Goal: Information Seeking & Learning: Learn about a topic

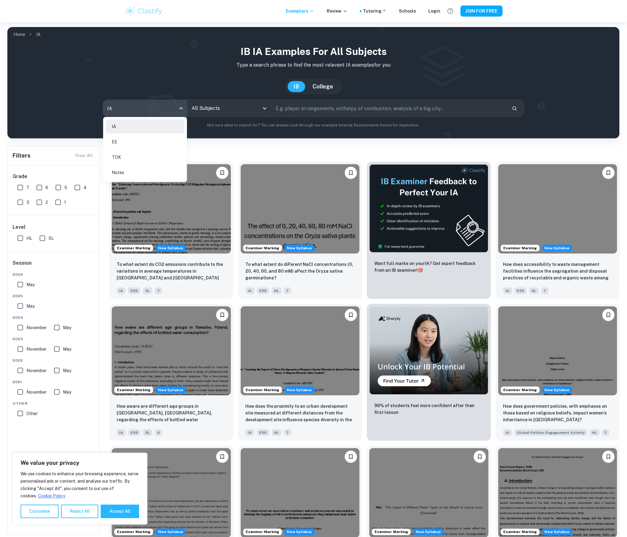
click at [162, 111] on body "We value your privacy We use cookies to enhance your browsing experience, serve…" at bounding box center [313, 290] width 627 height 537
click at [139, 144] on li "EE" at bounding box center [145, 142] width 79 height 14
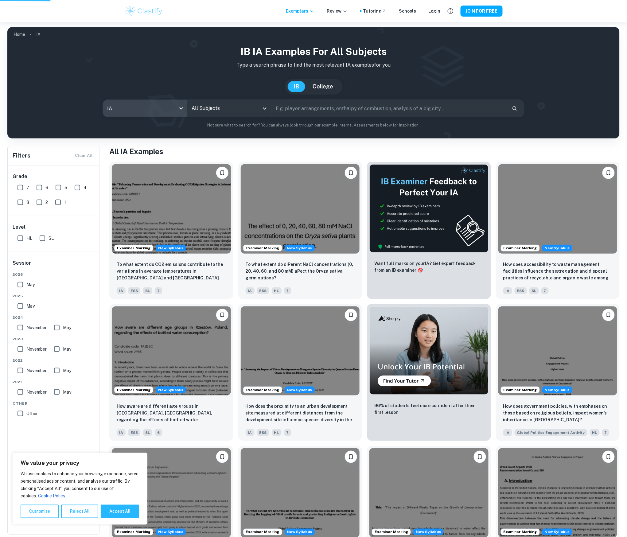
click at [246, 110] on div at bounding box center [313, 268] width 627 height 537
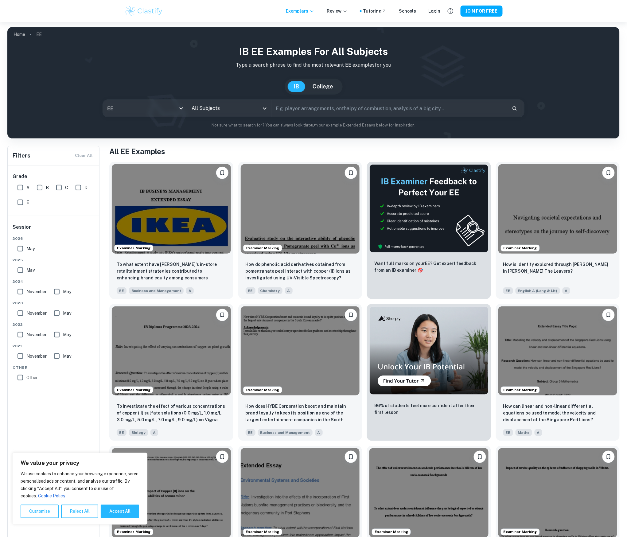
click at [262, 109] on icon "Open" at bounding box center [264, 108] width 7 height 7
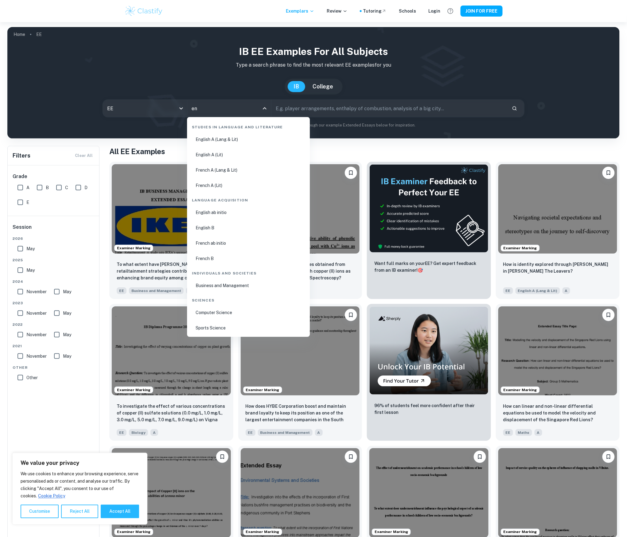
type input "eng"
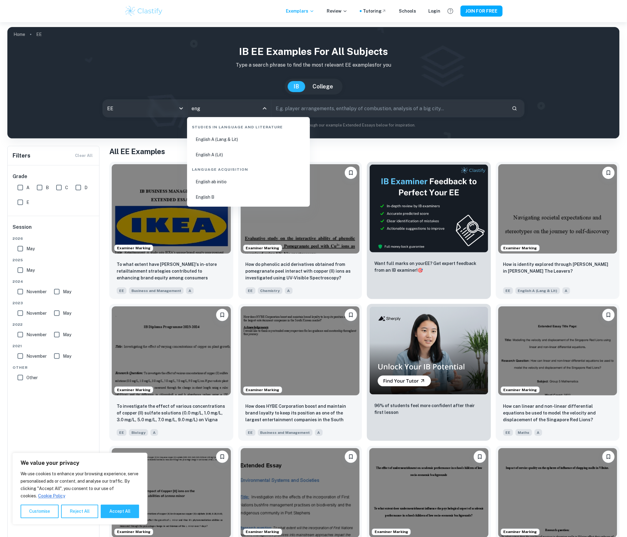
click at [250, 192] on li "English B" at bounding box center [248, 197] width 118 height 14
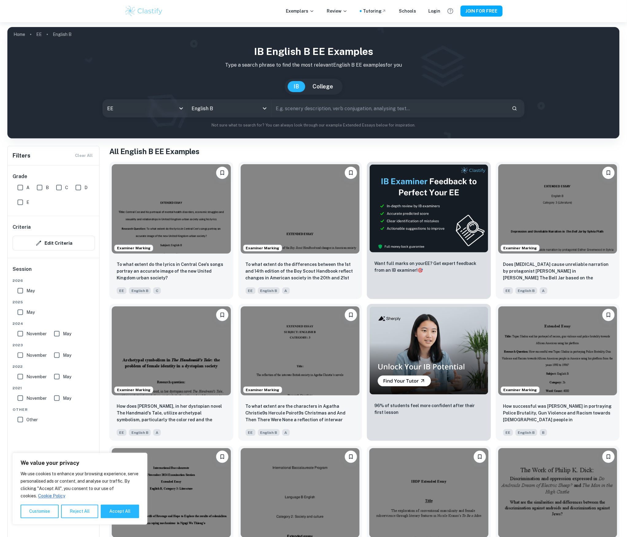
drag, startPoint x: 18, startPoint y: 185, endPoint x: 31, endPoint y: 187, distance: 12.4
click at [18, 185] on input "A" at bounding box center [20, 187] width 12 height 12
checkbox input "true"
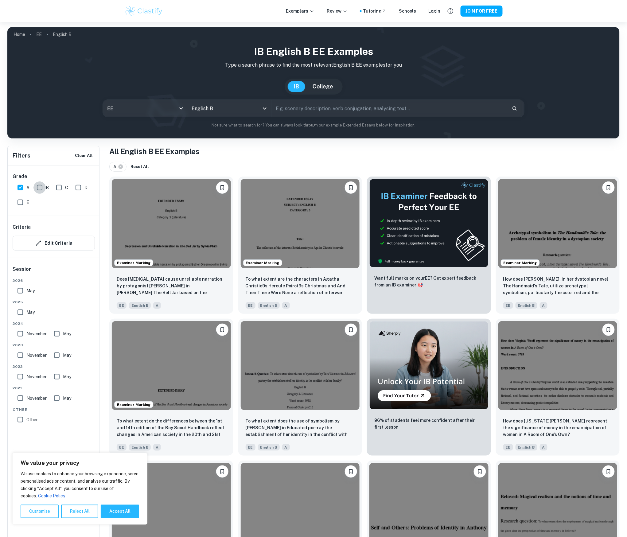
click at [38, 189] on input "B" at bounding box center [39, 187] width 12 height 12
checkbox input "true"
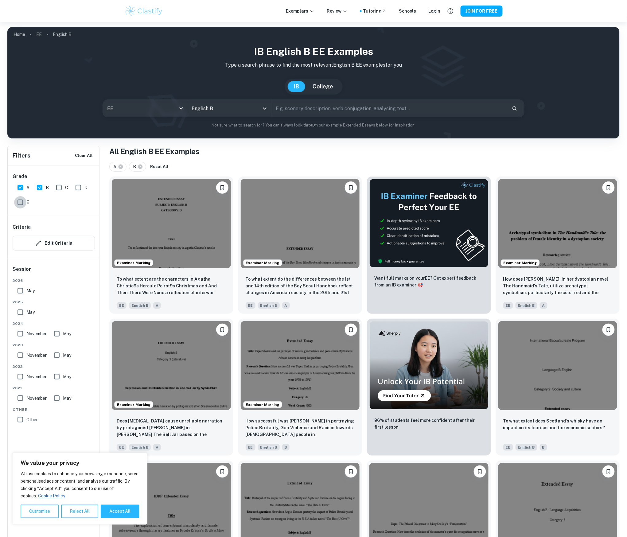
click at [22, 203] on input "E" at bounding box center [20, 202] width 12 height 12
checkbox input "true"
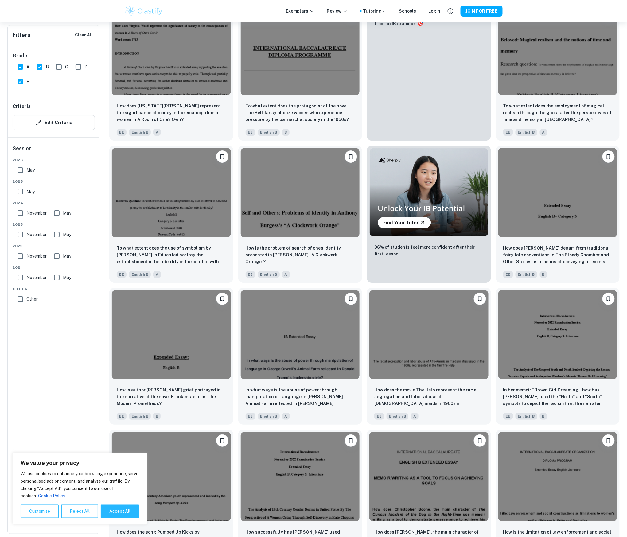
scroll to position [582, 0]
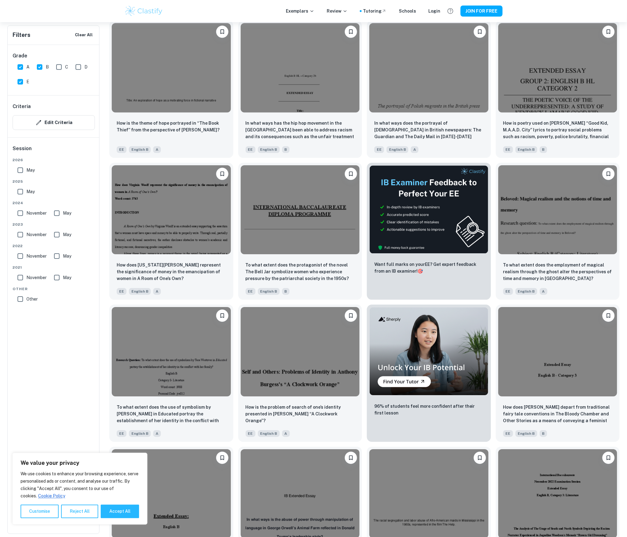
click at [38, 69] on input "B" at bounding box center [39, 67] width 12 height 12
checkbox input "false"
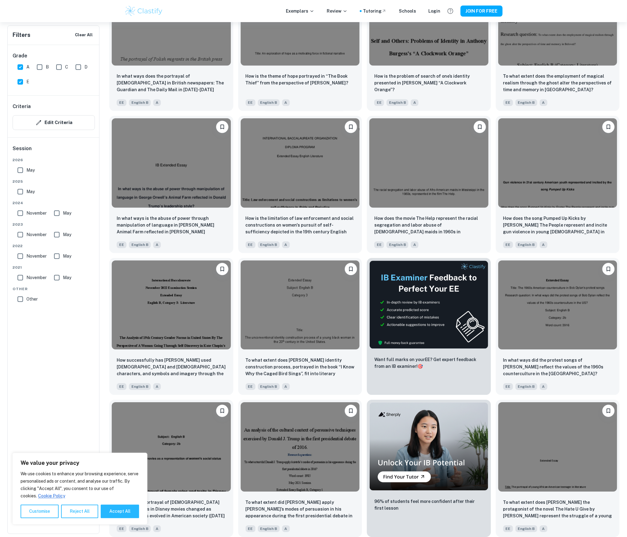
click at [23, 66] on input "A" at bounding box center [20, 67] width 12 height 12
checkbox input "false"
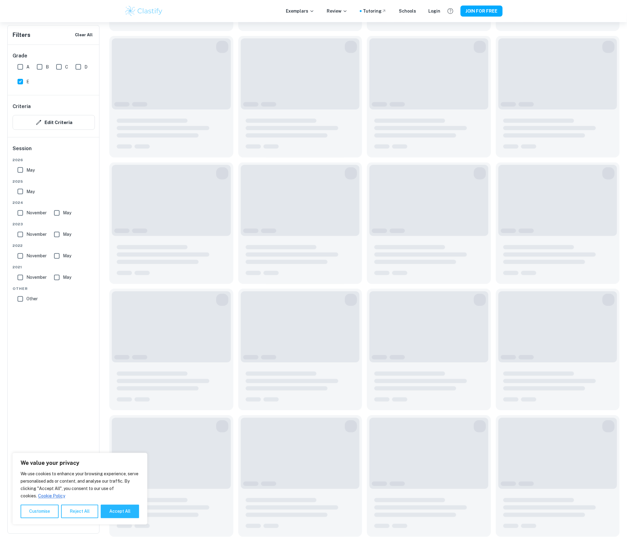
scroll to position [117, 0]
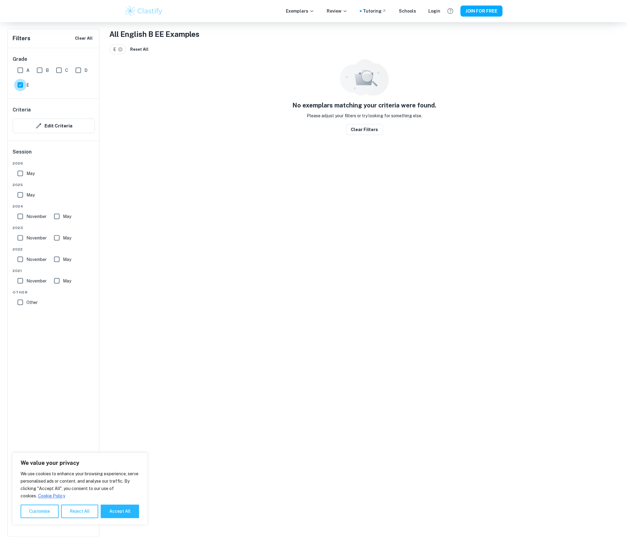
click at [20, 87] on input "E" at bounding box center [20, 85] width 12 height 12
checkbox input "false"
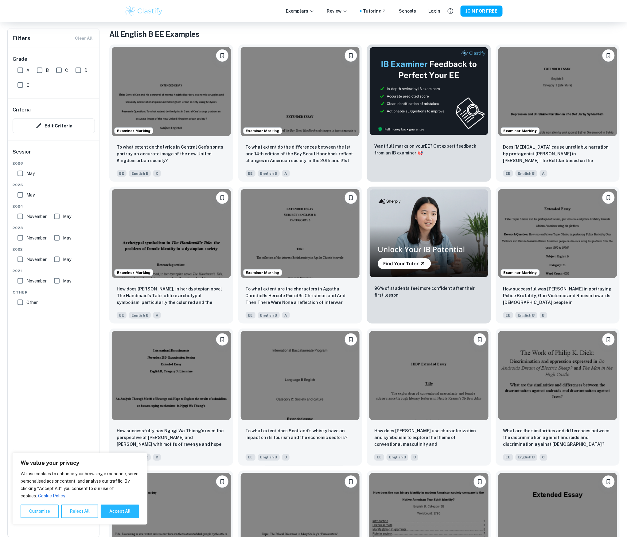
click at [81, 74] on input "D" at bounding box center [78, 70] width 12 height 12
checkbox input "true"
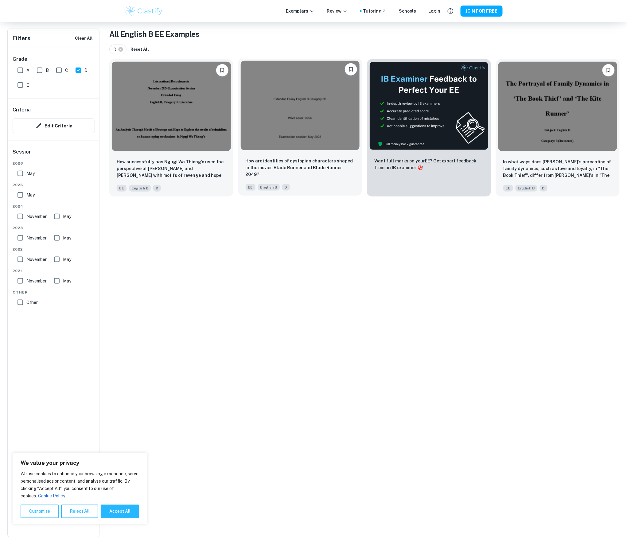
click at [277, 107] on img at bounding box center [300, 105] width 119 height 89
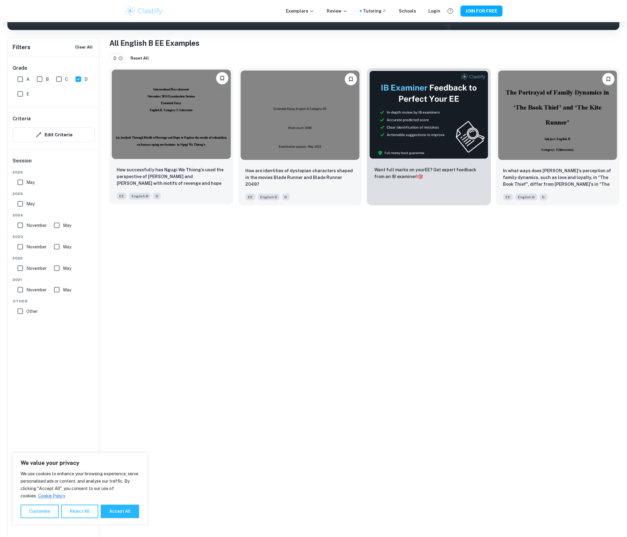
click at [177, 111] on img at bounding box center [171, 114] width 119 height 89
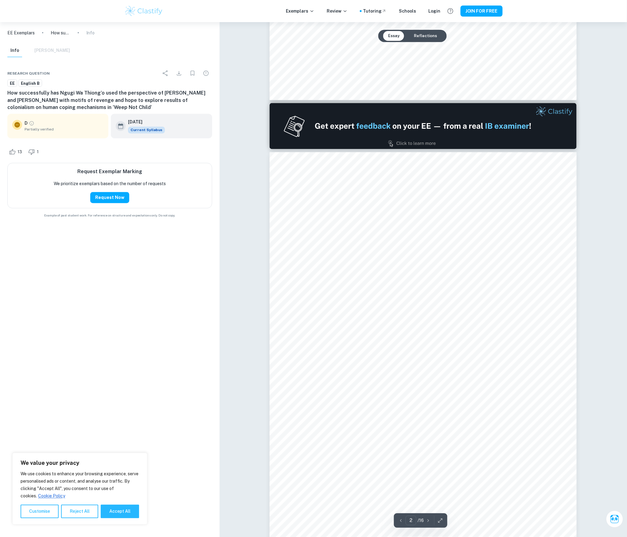
scroll to position [409, 0]
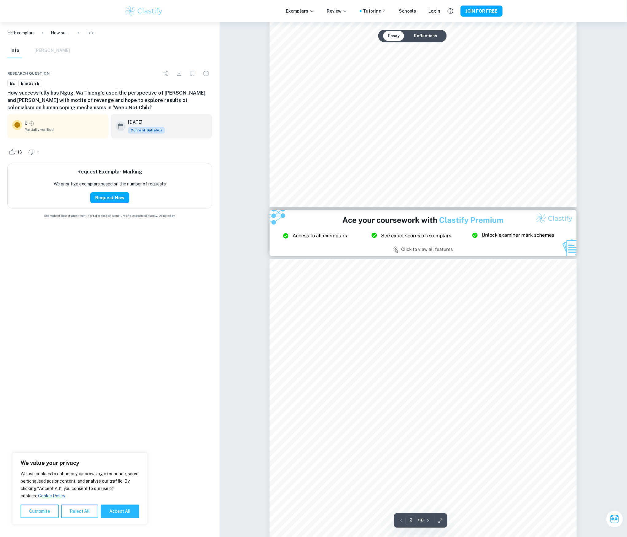
type input "3"
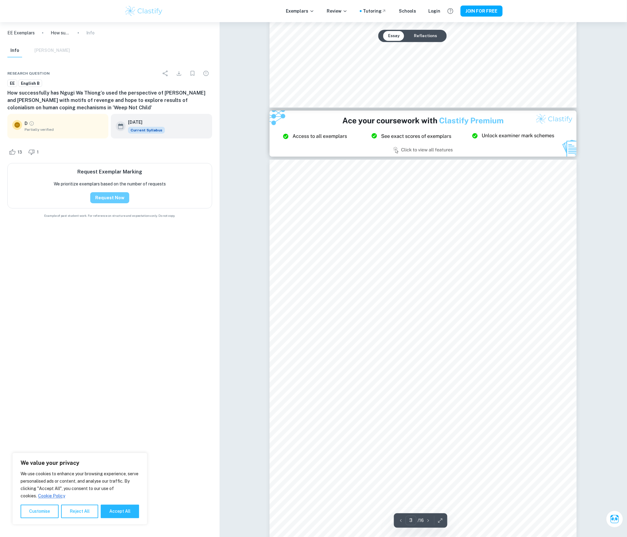
scroll to position [859, 0]
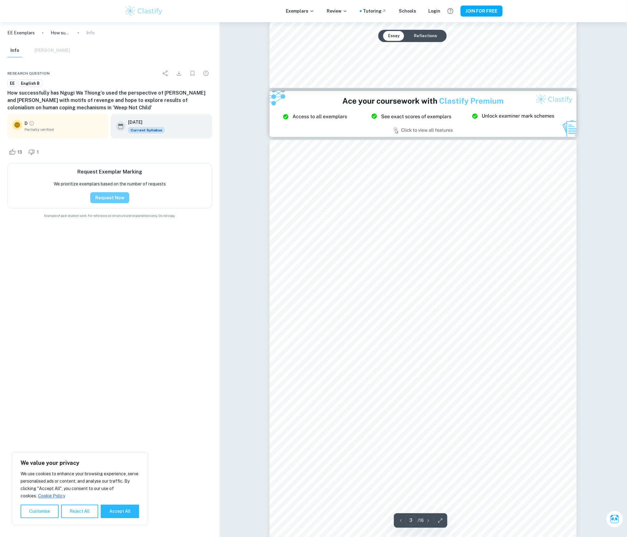
click at [114, 198] on button "Request Now" at bounding box center [109, 197] width 39 height 11
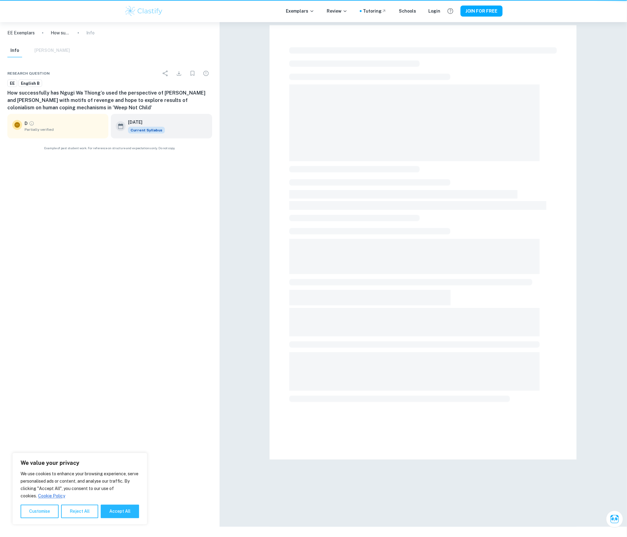
scroll to position [22, 0]
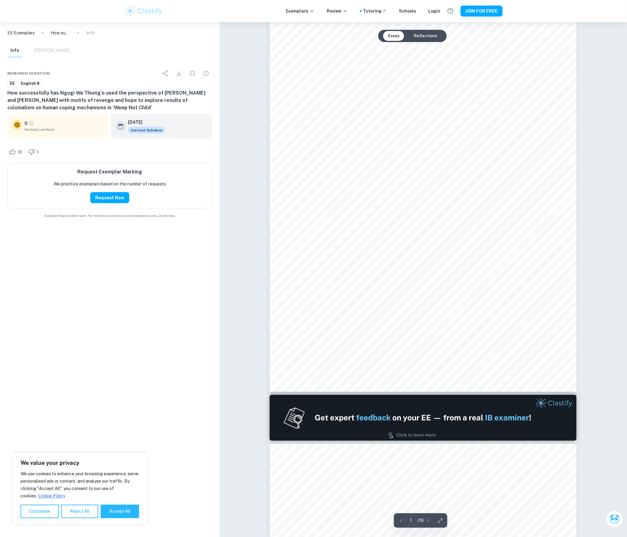
type input "2"
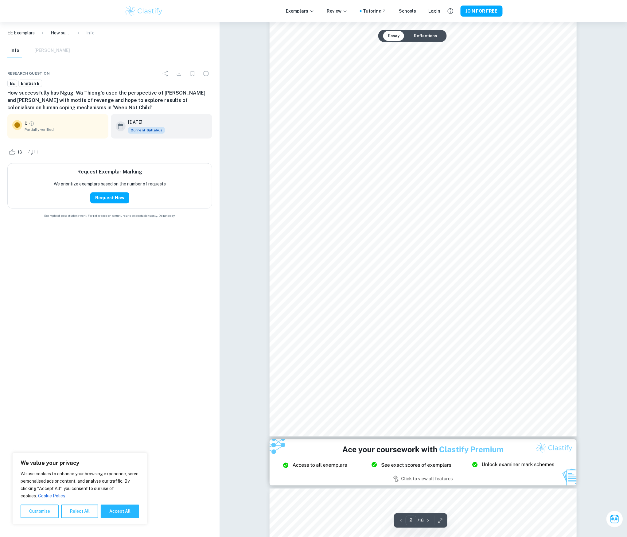
scroll to position [677, 0]
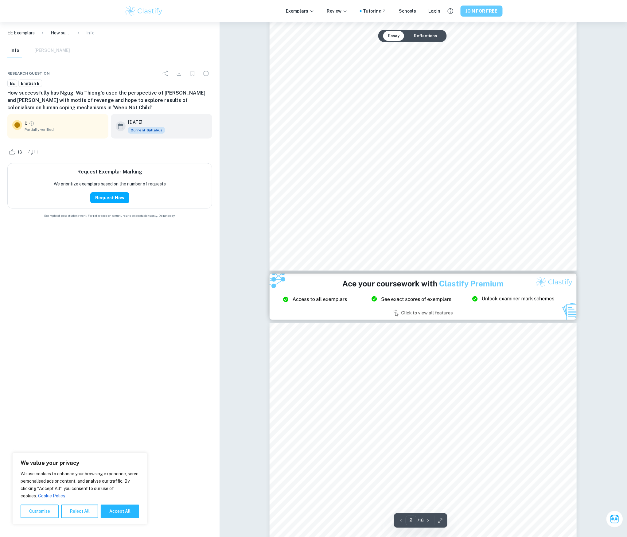
click at [474, 13] on button "JOIN FOR FREE" at bounding box center [481, 11] width 42 height 11
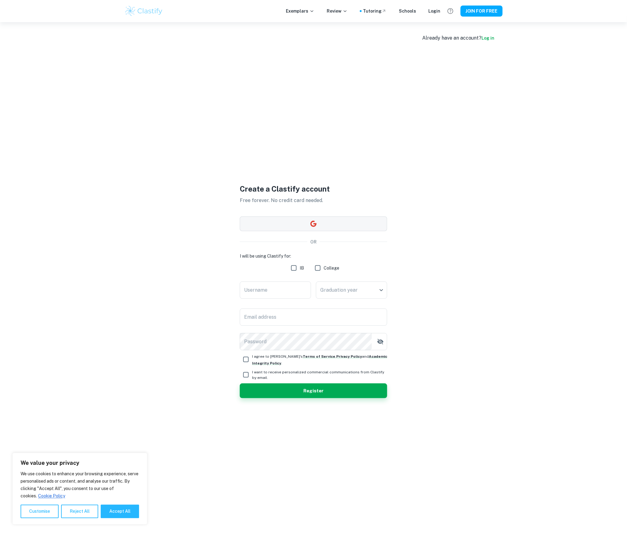
click at [315, 225] on icon "button" at bounding box center [313, 223] width 6 height 6
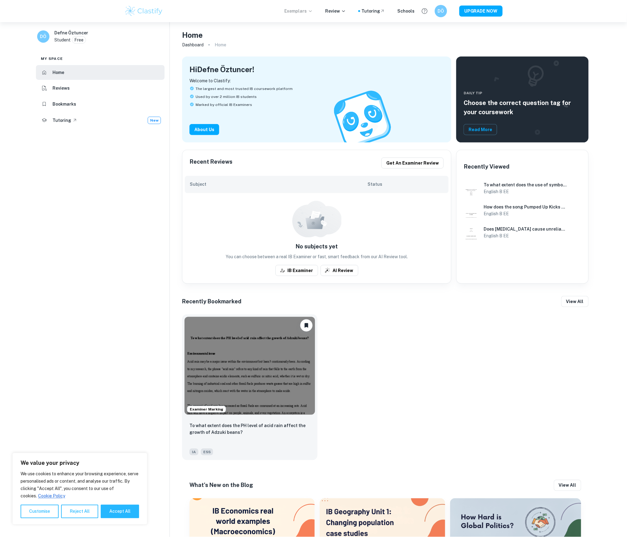
click at [301, 8] on p "Exemplars" at bounding box center [298, 11] width 29 height 7
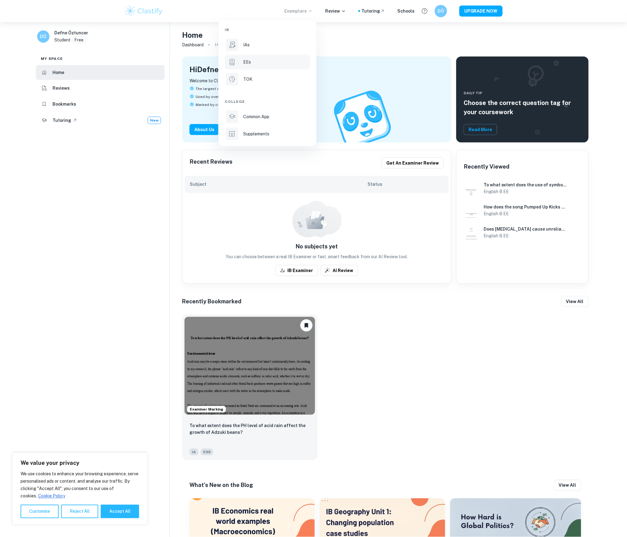
click at [255, 62] on div "EEs" at bounding box center [276, 62] width 66 height 7
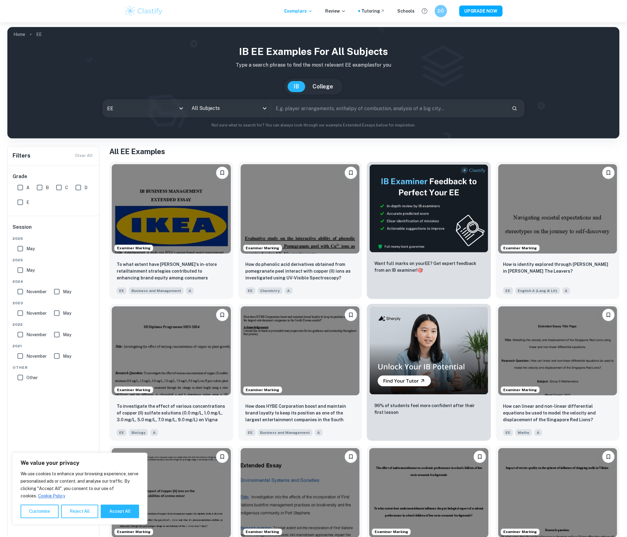
click at [338, 111] on input "text" at bounding box center [388, 108] width 235 height 17
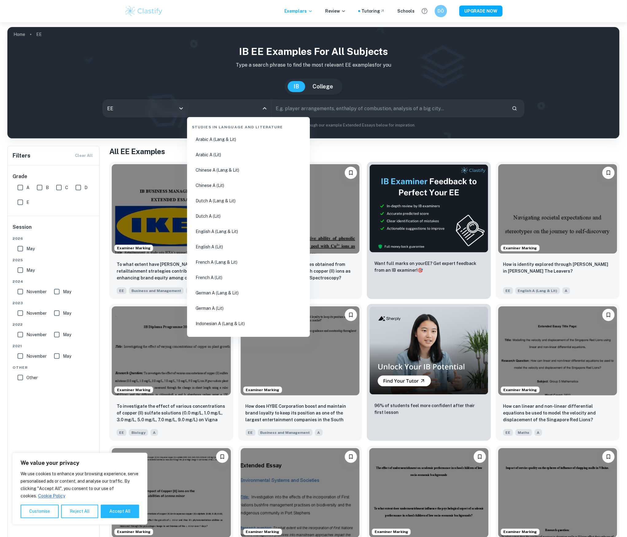
click at [204, 110] on input "All Subjects" at bounding box center [224, 108] width 69 height 12
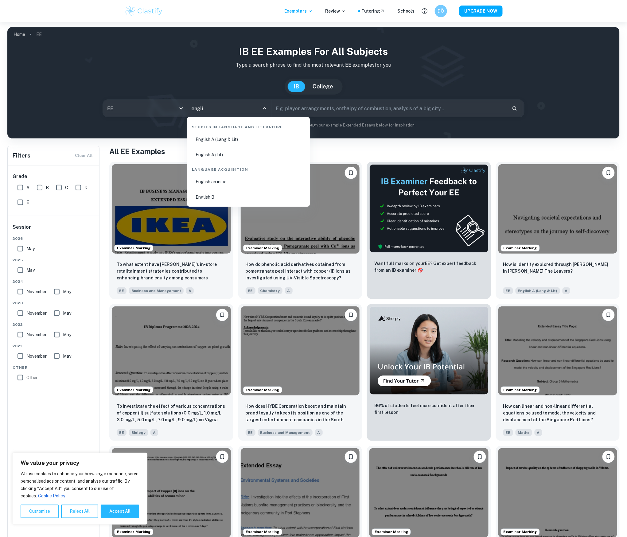
click at [206, 195] on li "English B" at bounding box center [248, 197] width 118 height 14
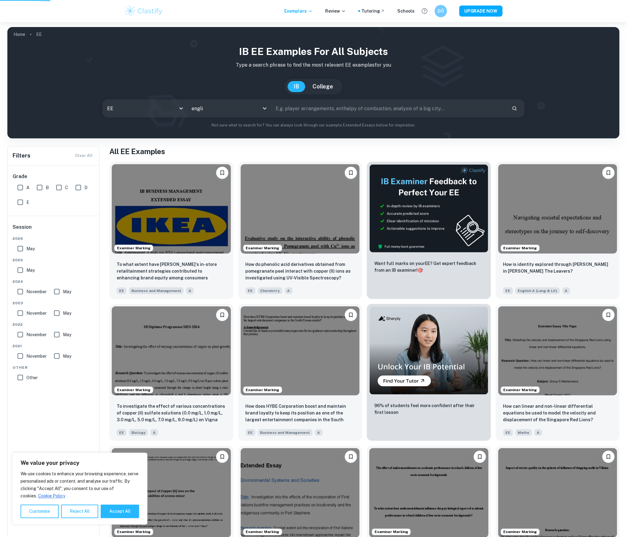
type input "English B"
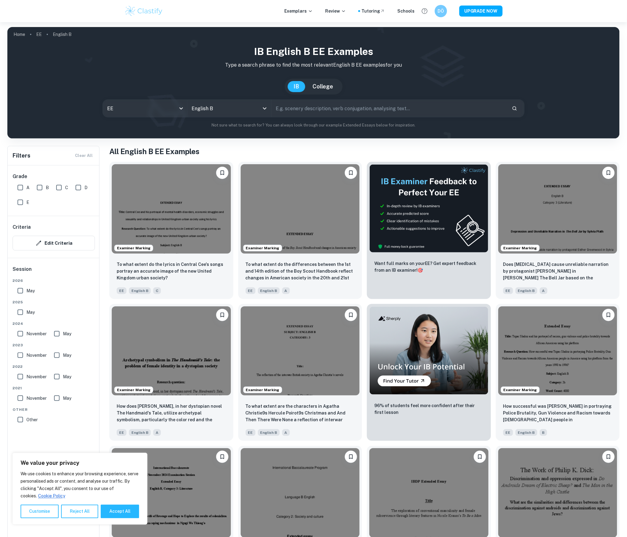
click at [81, 187] on input "D" at bounding box center [78, 187] width 12 height 12
checkbox input "true"
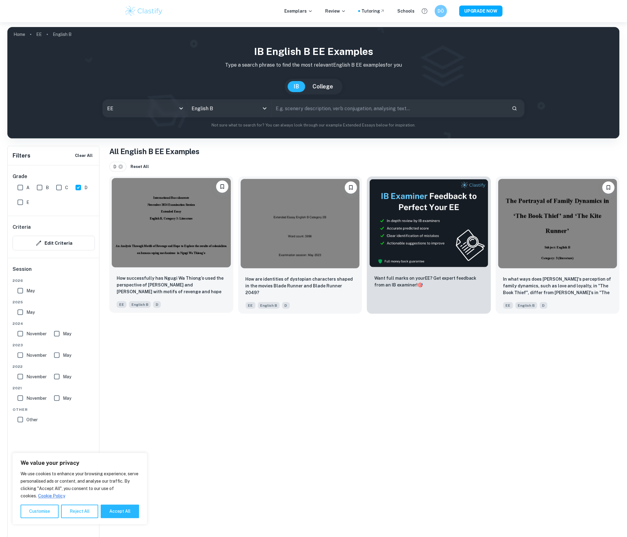
click at [176, 229] on img at bounding box center [171, 222] width 119 height 89
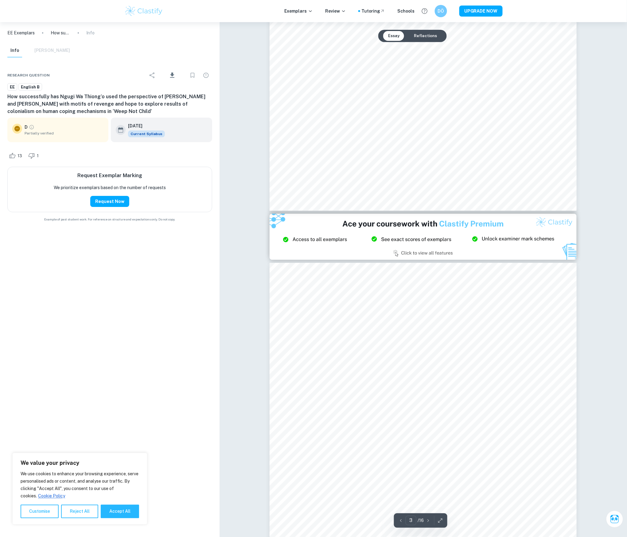
scroll to position [1105, 0]
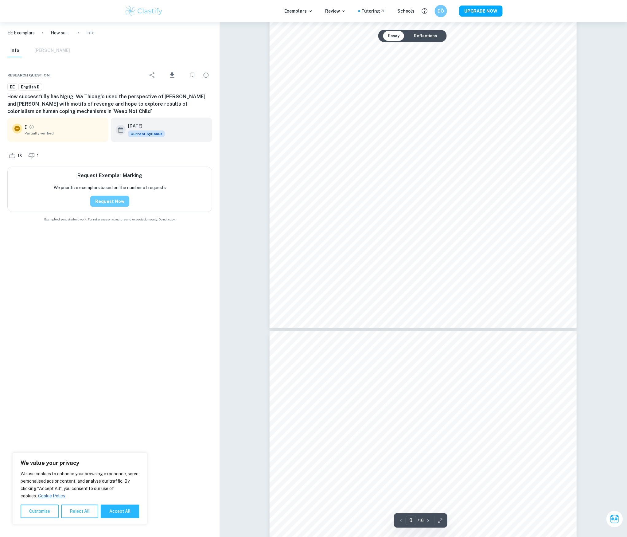
click at [113, 205] on button "Request Now" at bounding box center [109, 201] width 39 height 11
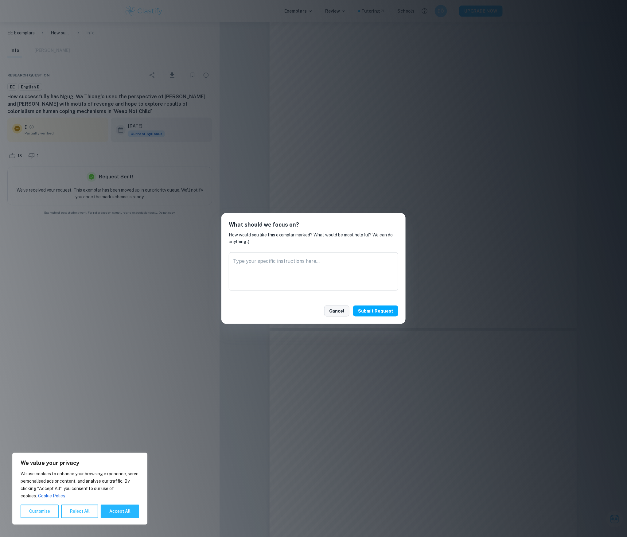
click at [342, 312] on button "Cancel" at bounding box center [336, 310] width 25 height 11
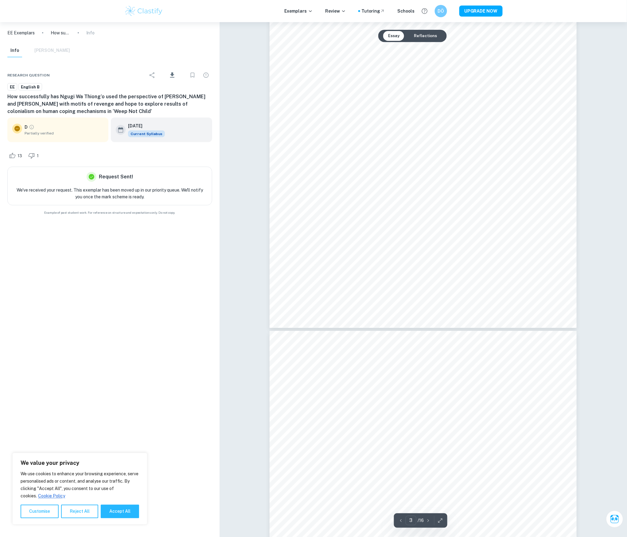
click at [422, 39] on button "Reflections" at bounding box center [425, 36] width 33 height 10
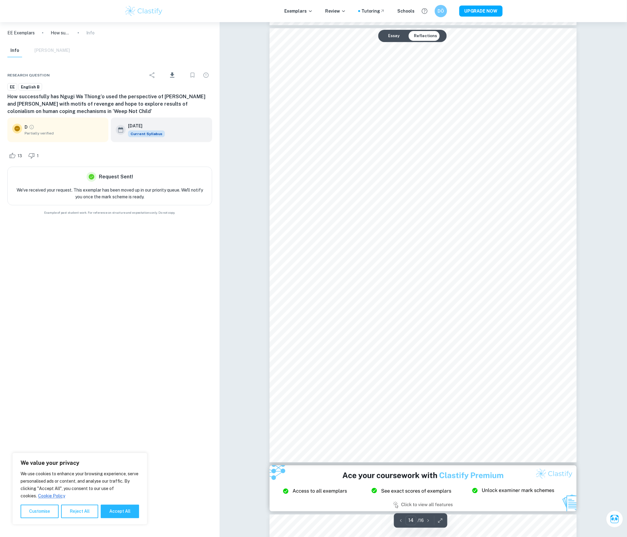
click at [386, 34] on button "Essay" at bounding box center [393, 36] width 21 height 10
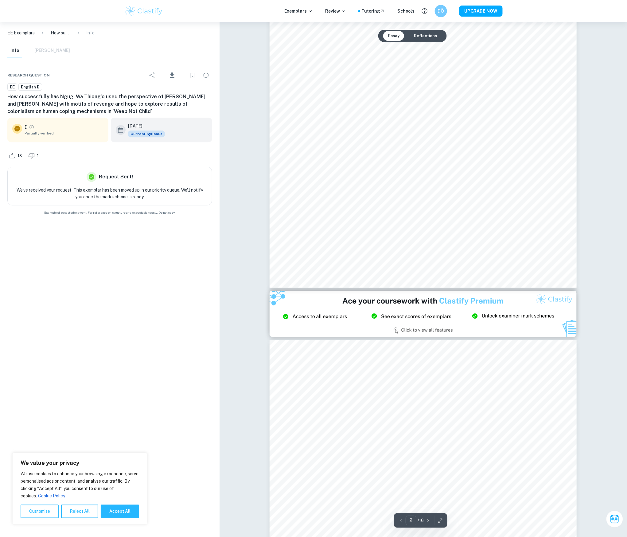
scroll to position [655, 0]
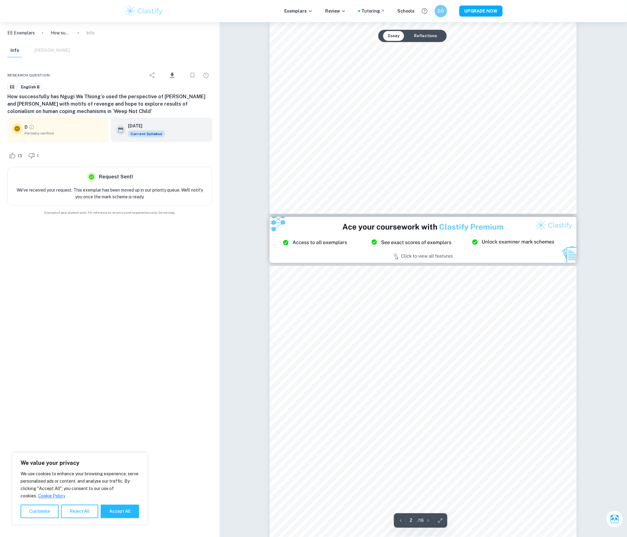
type input "3"
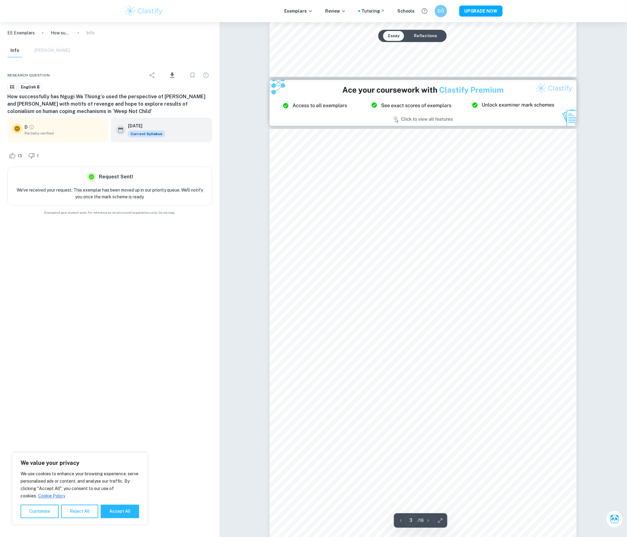
scroll to position [941, 0]
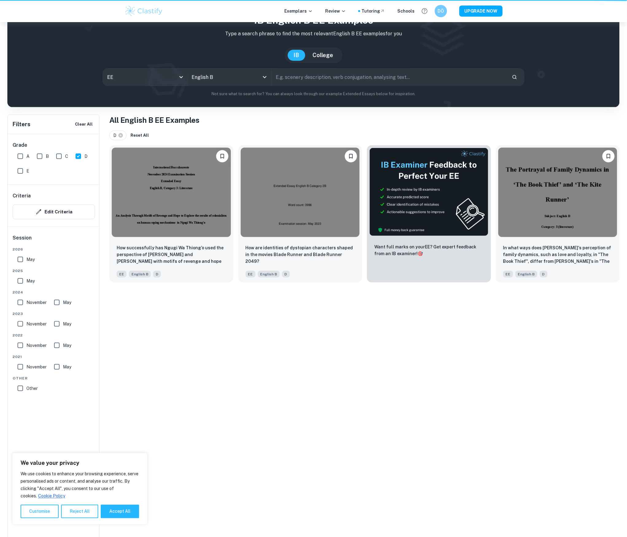
scroll to position [41, 0]
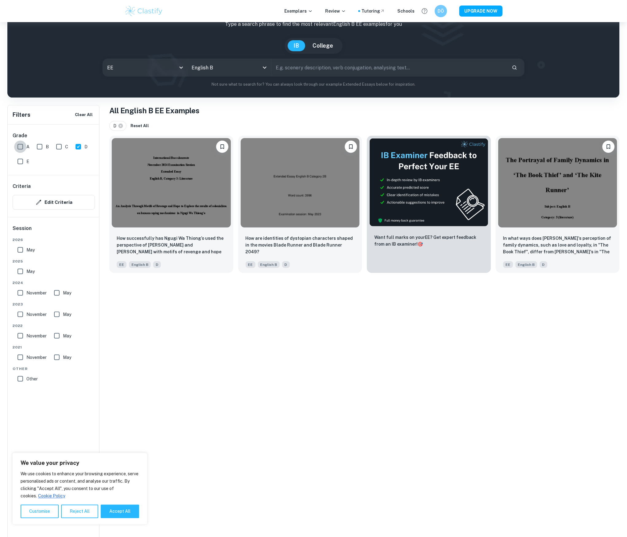
click at [21, 147] on input "A" at bounding box center [20, 147] width 12 height 12
checkbox input "true"
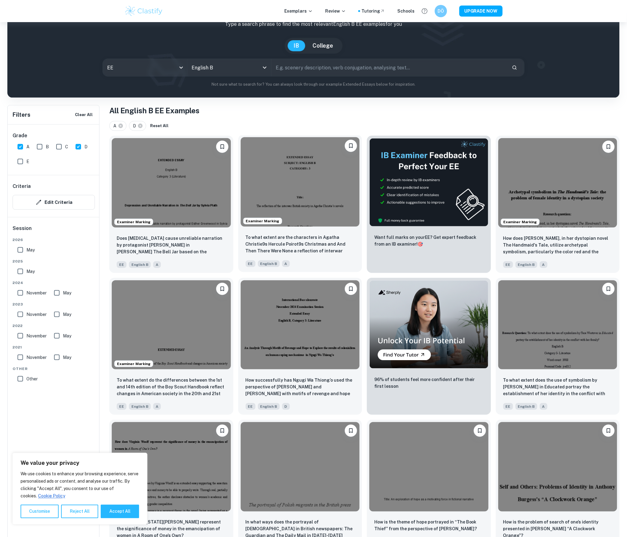
click at [311, 175] on img at bounding box center [300, 181] width 119 height 89
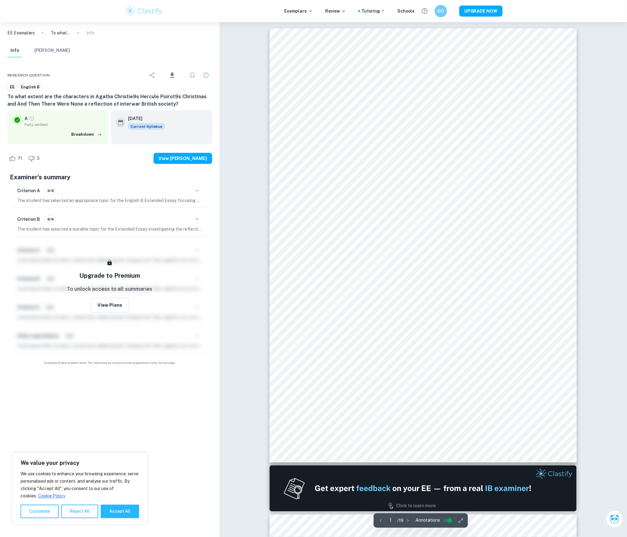
click at [195, 194] on icon "button" at bounding box center [196, 190] width 7 height 7
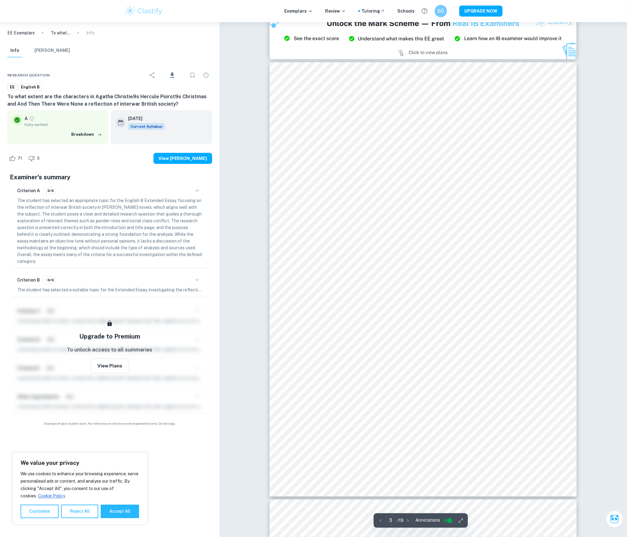
scroll to position [1023, 0]
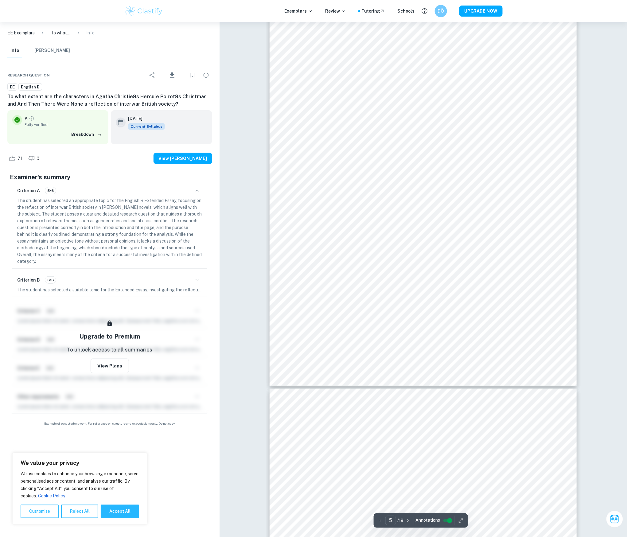
type input "6"
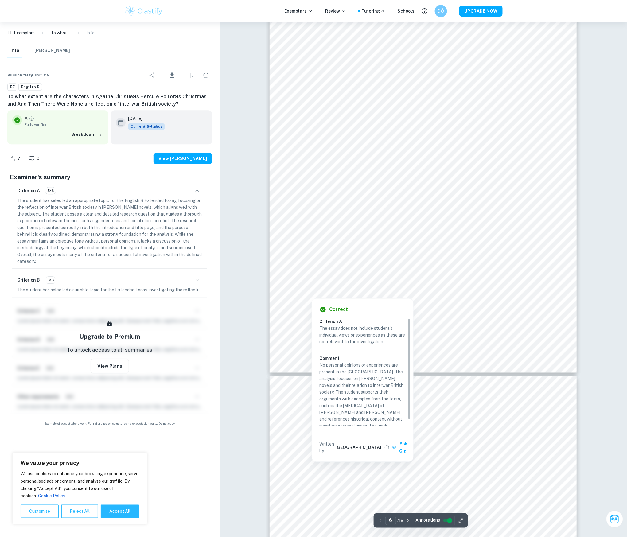
click at [396, 269] on div at bounding box center [459, 268] width 160 height 14
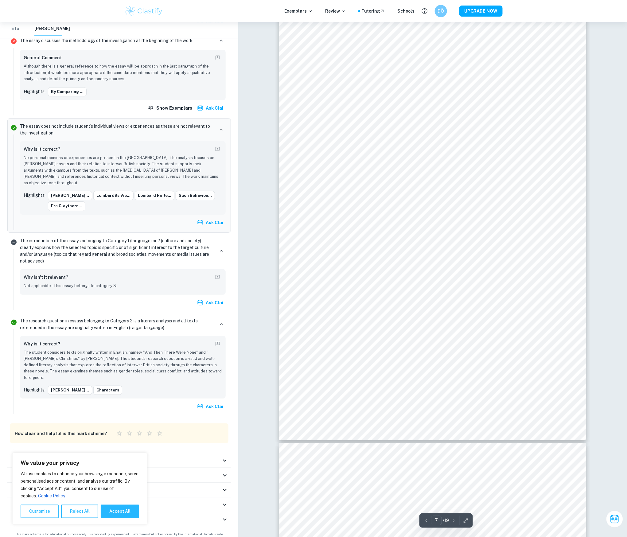
scroll to position [2659, 0]
type input "8"
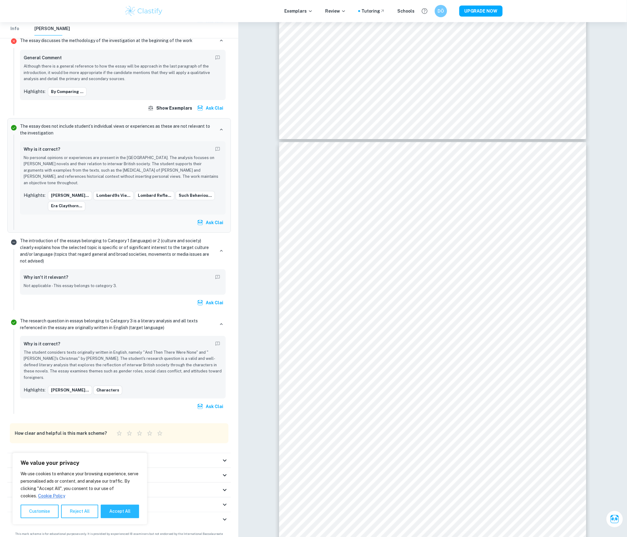
click at [91, 430] on h6 "How clear and helpful is this mark scheme?" at bounding box center [61, 433] width 92 height 7
click at [115, 513] on button "Accept All" at bounding box center [120, 511] width 38 height 14
checkbox input "true"
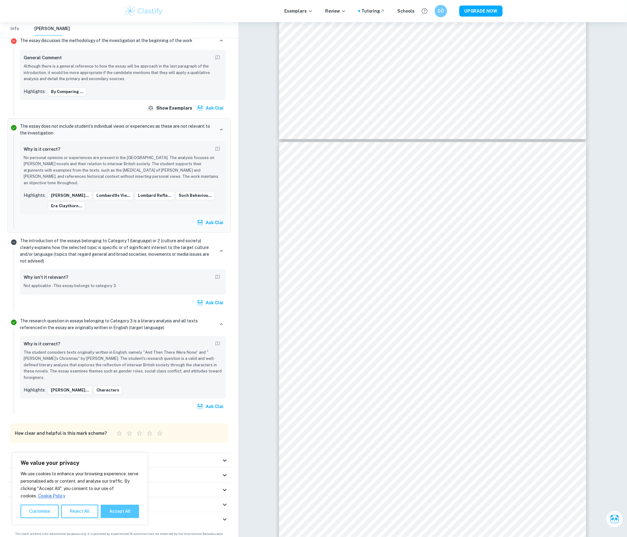
checkbox input "true"
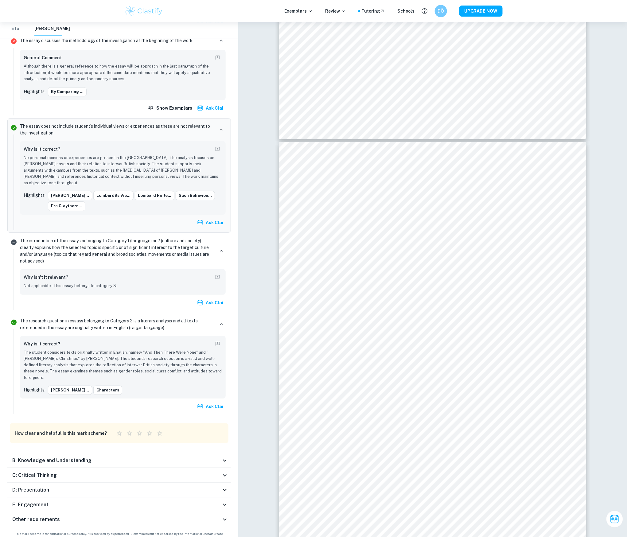
click at [104, 457] on div "B: Knowledge and Understanding" at bounding box center [116, 460] width 209 height 7
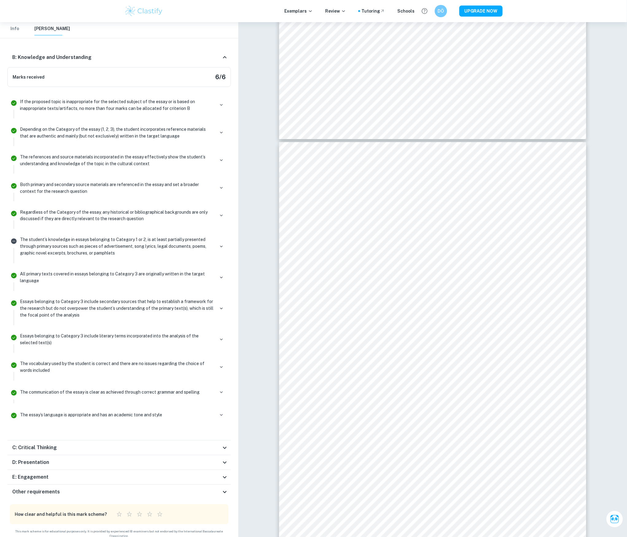
scroll to position [1177, 0]
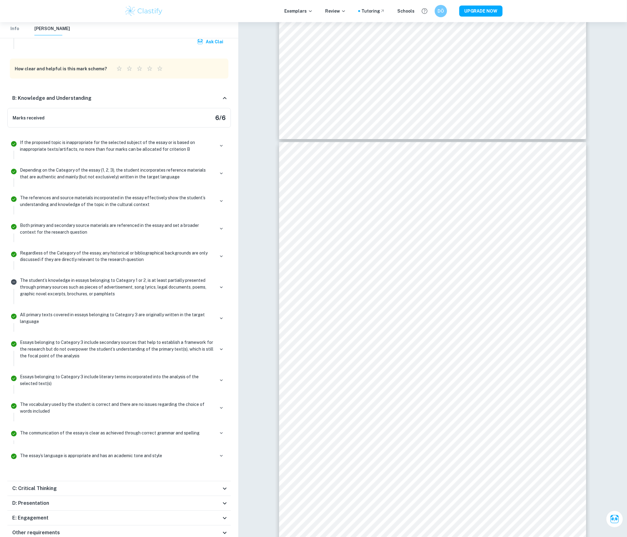
click at [215, 429] on div "The communication of the essay is clear as achieved through correct grammar and…" at bounding box center [123, 433] width 206 height 9
click at [221, 430] on icon "button" at bounding box center [221, 433] width 6 height 6
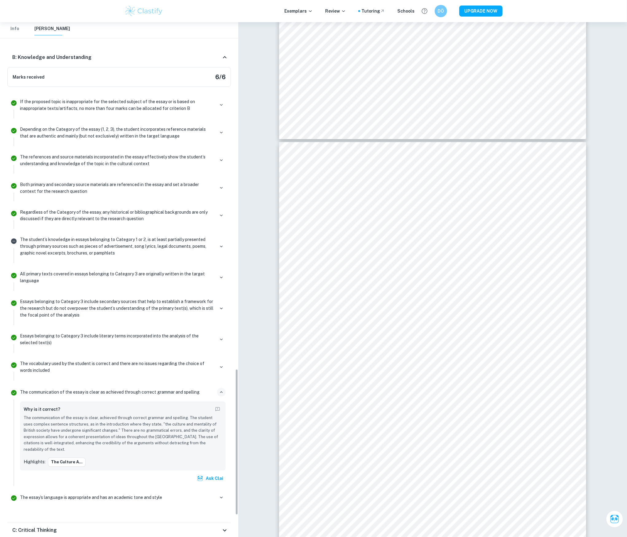
scroll to position [1259, 0]
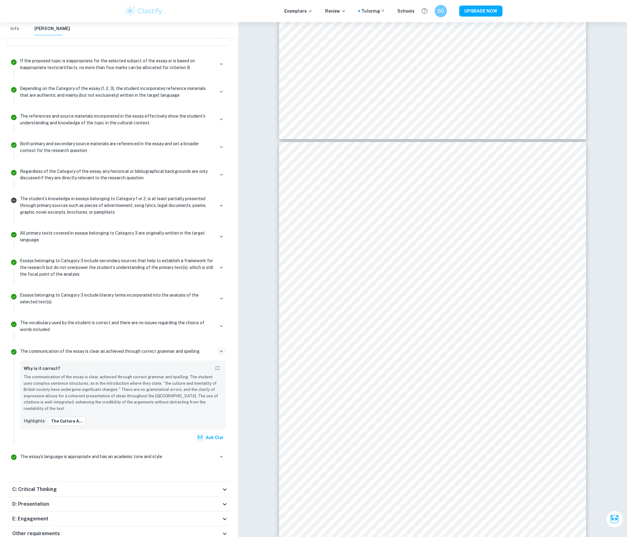
click at [144, 453] on p "The essay’s language is appropriate and has an academic tone and style" at bounding box center [91, 456] width 142 height 7
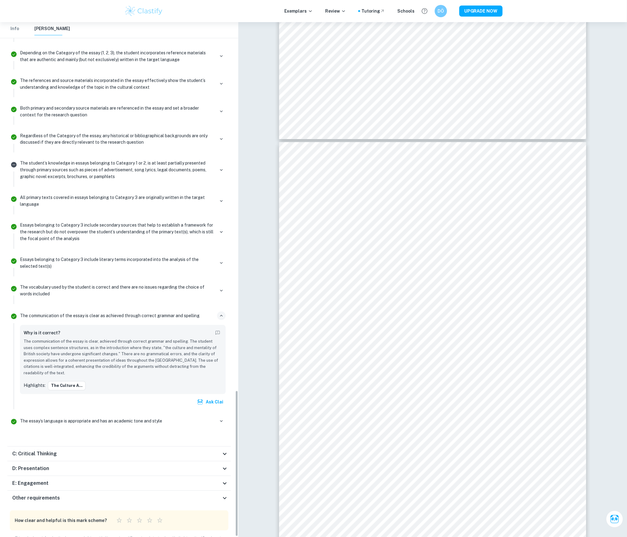
click at [126, 450] on div "C: Critical Thinking" at bounding box center [116, 453] width 209 height 7
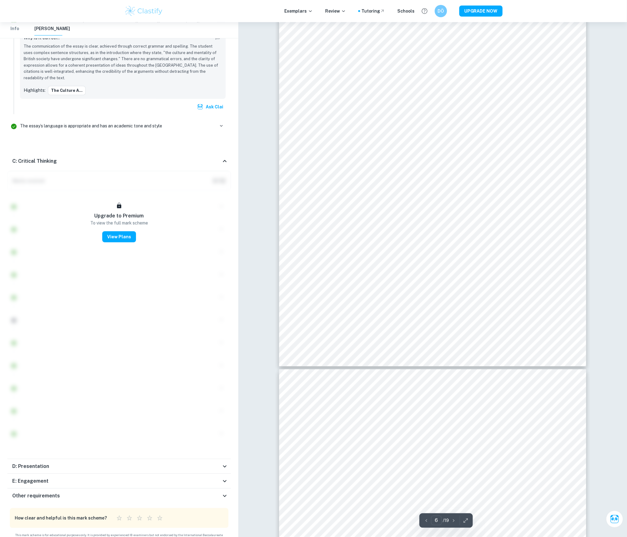
scroll to position [2131, 0]
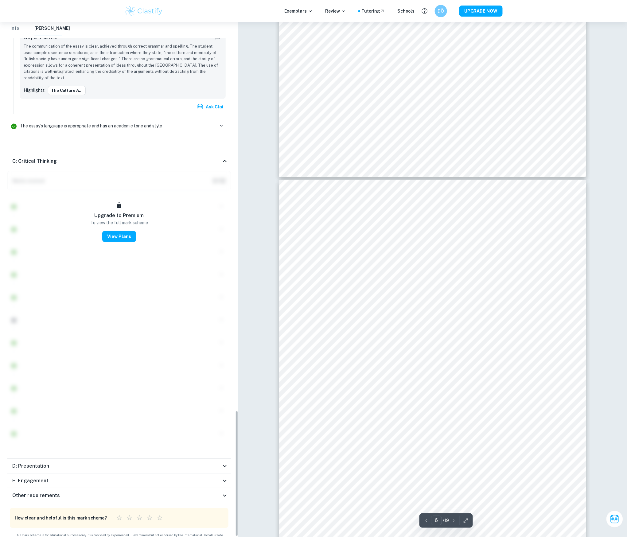
drag, startPoint x: 190, startPoint y: 454, endPoint x: 198, endPoint y: 461, distance: 10.2
click at [197, 462] on div "D: Presentation" at bounding box center [116, 465] width 209 height 7
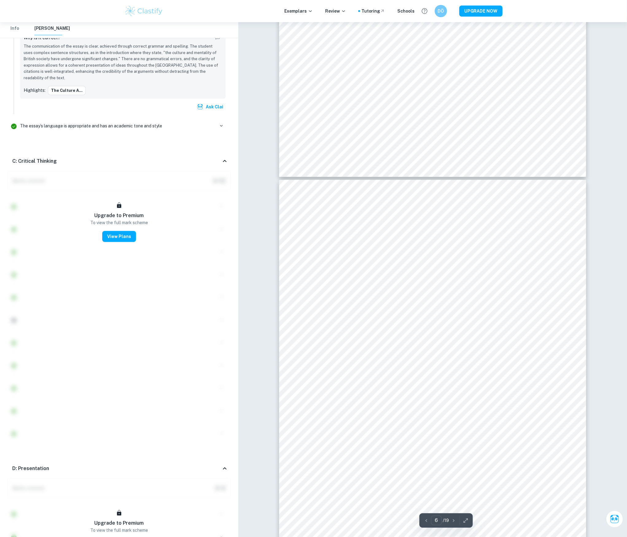
scroll to position [1907, 0]
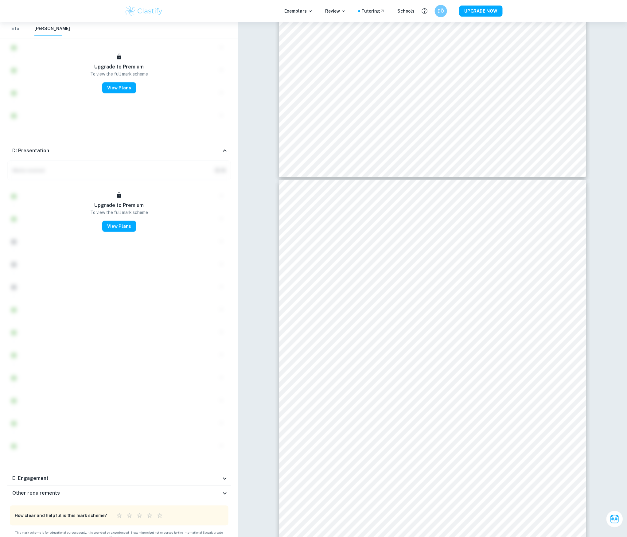
click at [131, 475] on div "E: Engagement" at bounding box center [116, 478] width 209 height 7
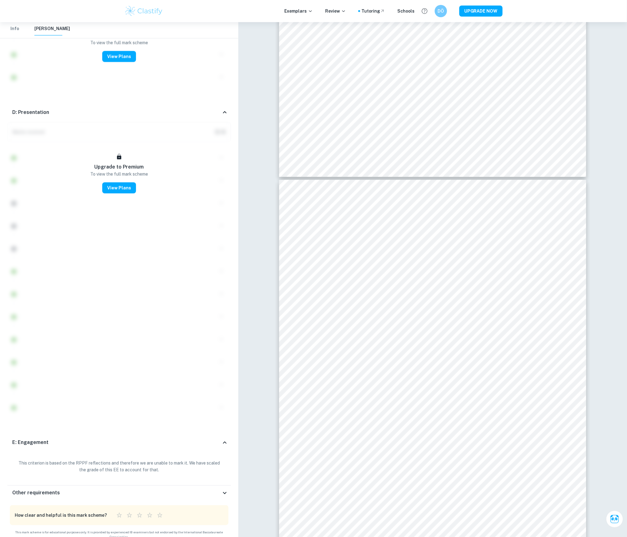
click at [117, 489] on div "Other requirements" at bounding box center [116, 492] width 209 height 7
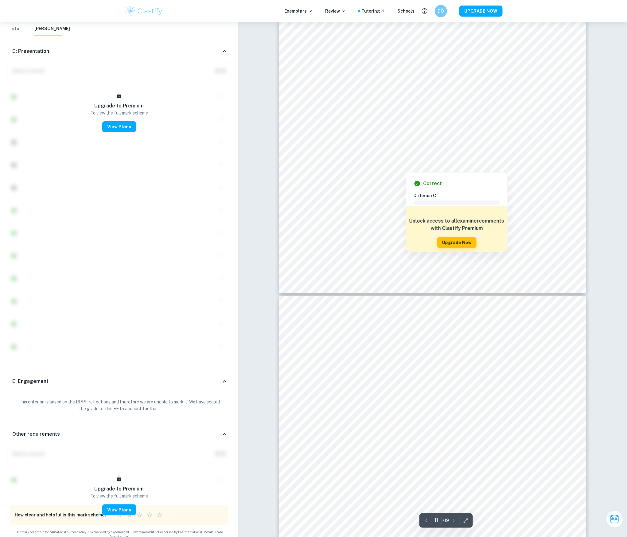
type input "12"
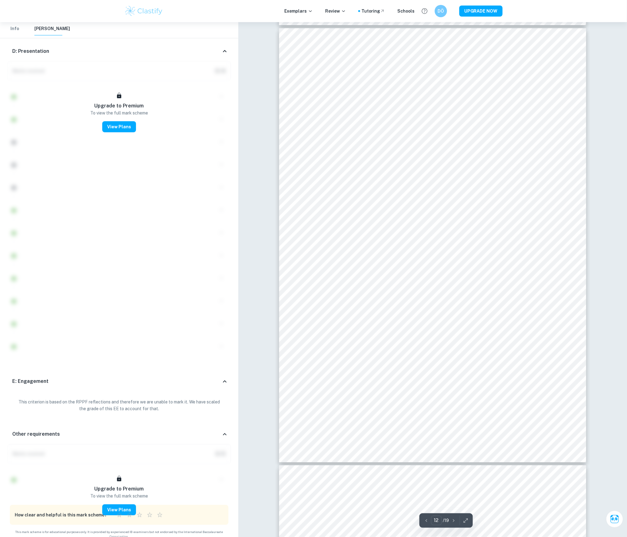
scroll to position [4954, 0]
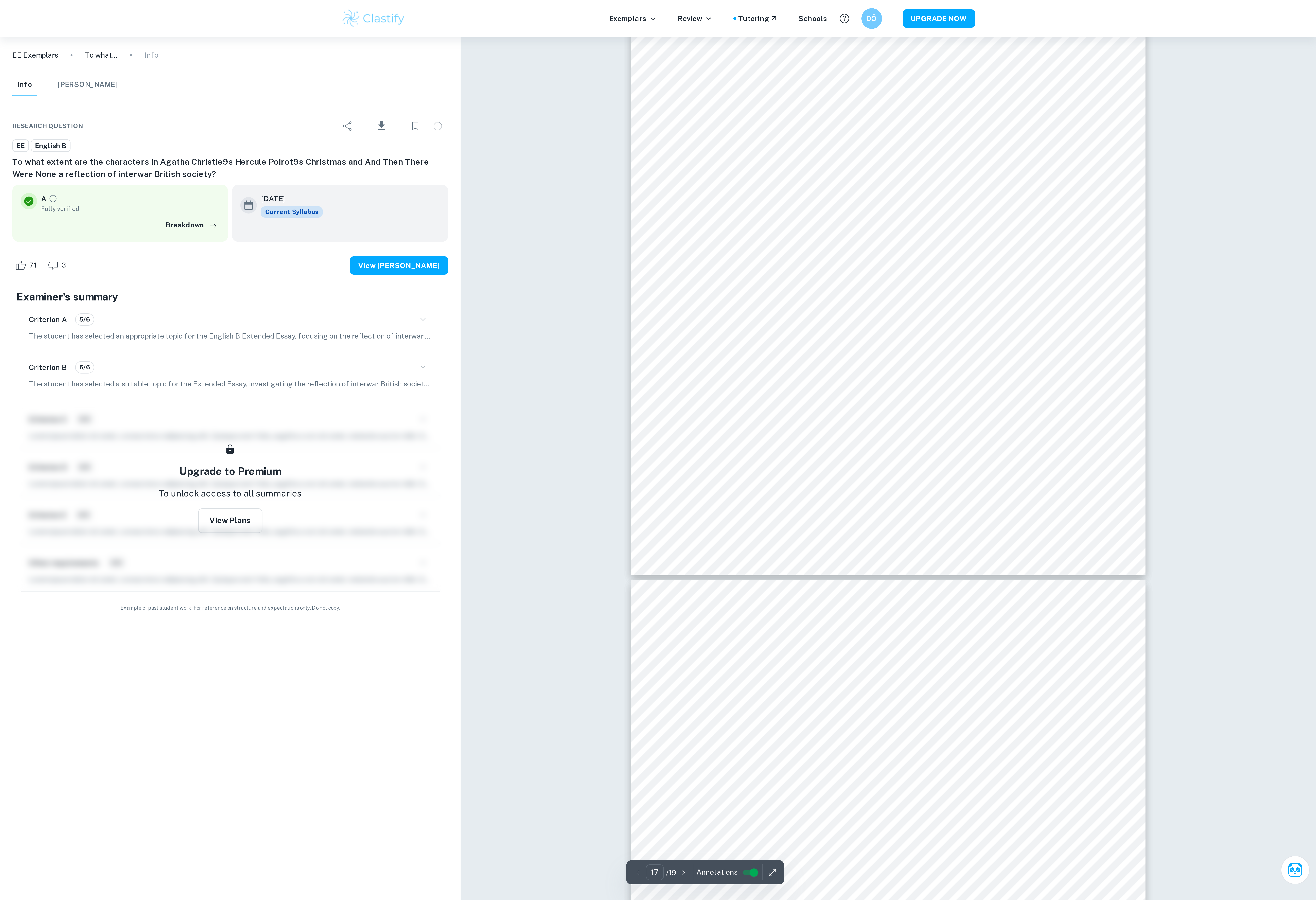
scroll to position [3835, 0]
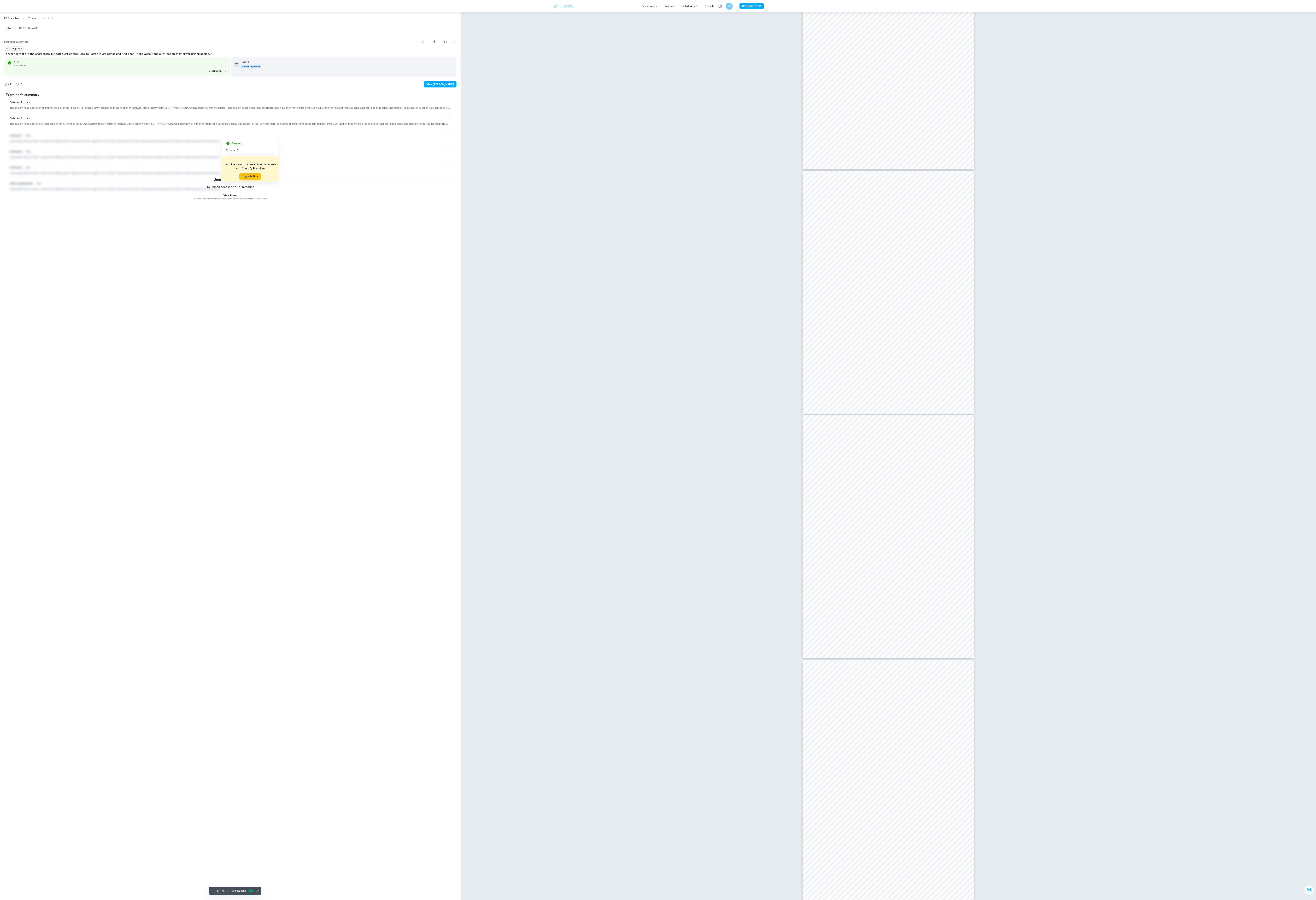
type input "16"
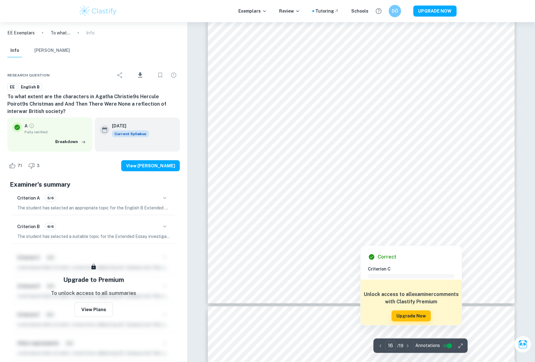
click at [348, 129] on div at bounding box center [361, 137] width 232 height 22
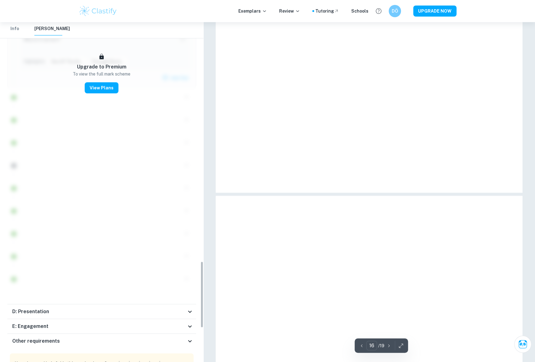
scroll to position [1232, 0]
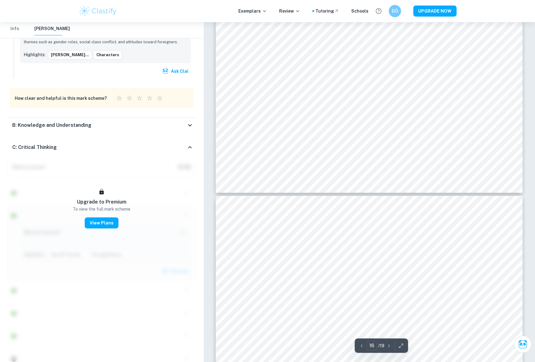
click at [186, 122] on icon at bounding box center [189, 125] width 7 height 7
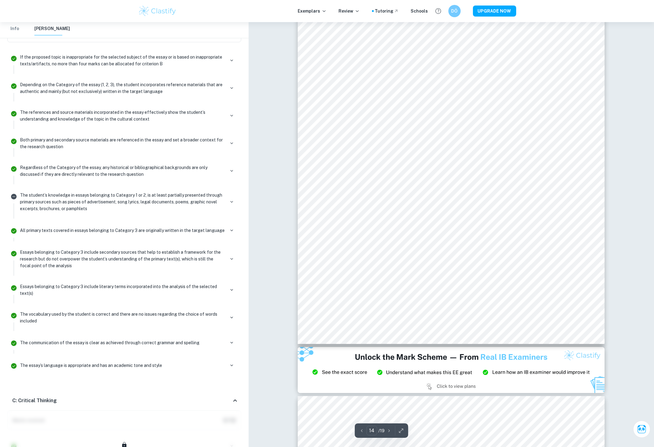
scroll to position [5791, 0]
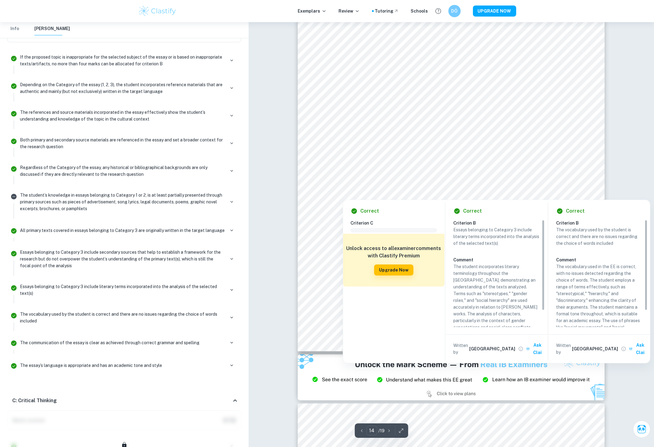
click at [492, 164] on div at bounding box center [451, 167] width 233 height 22
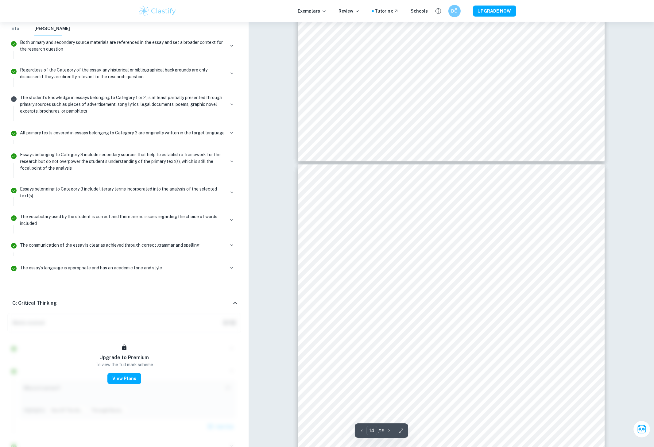
scroll to position [5518, 0]
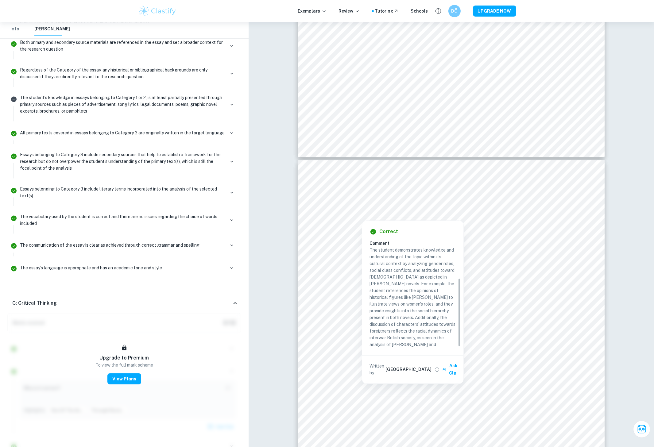
scroll to position [60, 0]
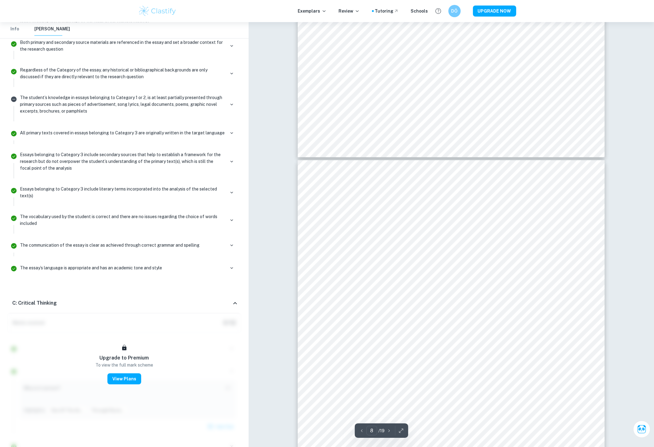
type input "7"
